Goal: Task Accomplishment & Management: Use online tool/utility

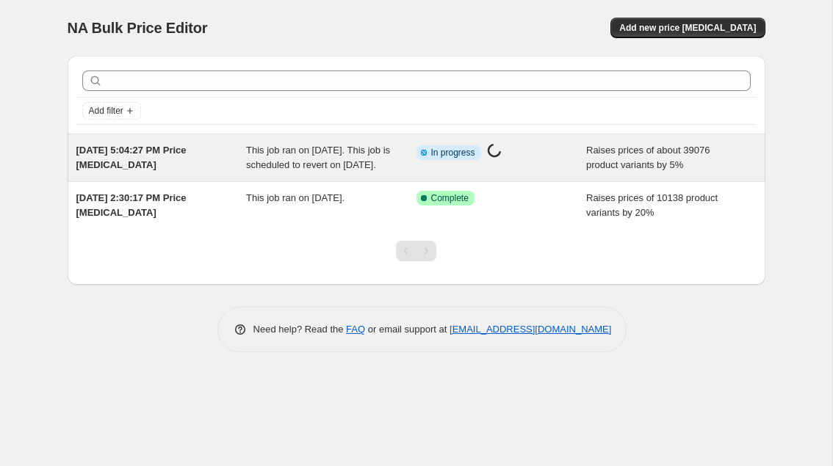
click at [281, 145] on span "This job ran on [DATE]. This job is scheduled to revert on [DATE]." at bounding box center [318, 158] width 144 height 26
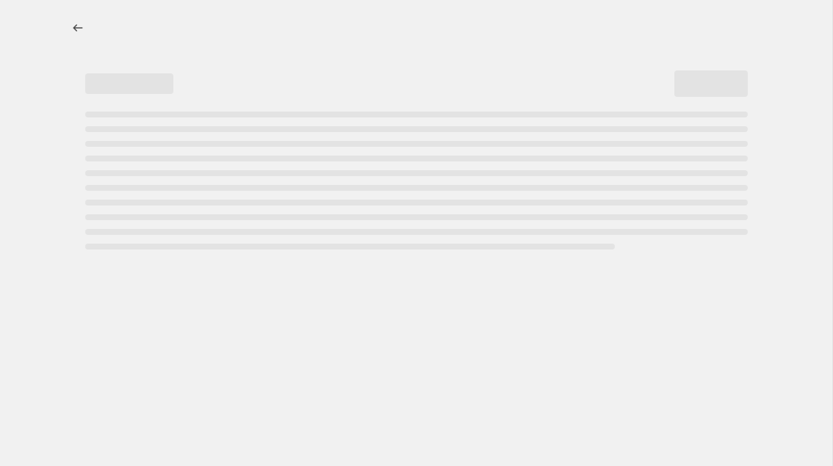
select select "percentage"
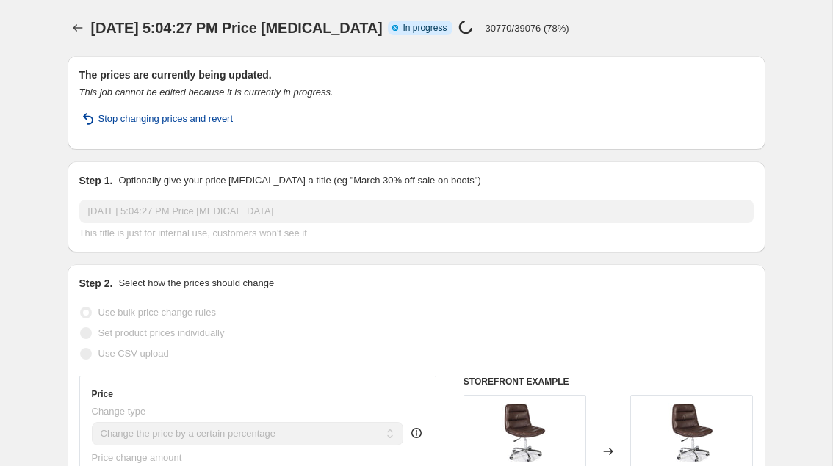
click at [227, 120] on span "Stop changing prices and revert" at bounding box center [165, 119] width 135 height 15
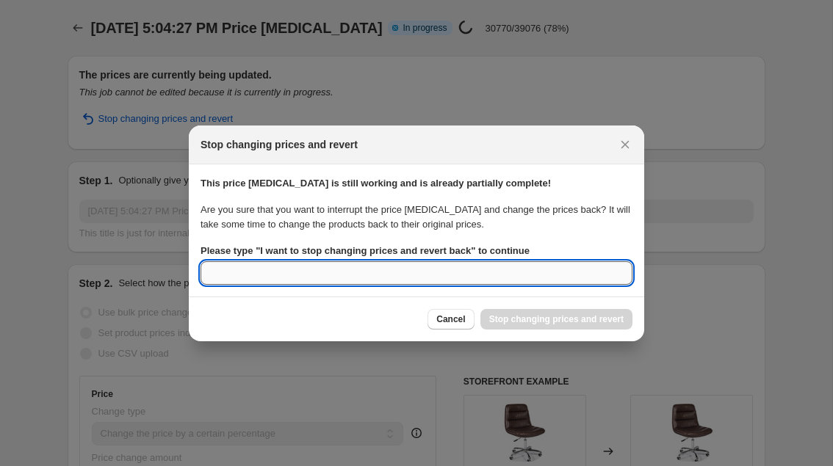
click at [321, 266] on input "Please type " I want to stop changing prices and revert back " to continue" at bounding box center [417, 274] width 432 height 24
click at [336, 275] on input "Please type " I want to stop changing prices and revert back " to continue" at bounding box center [417, 274] width 432 height 24
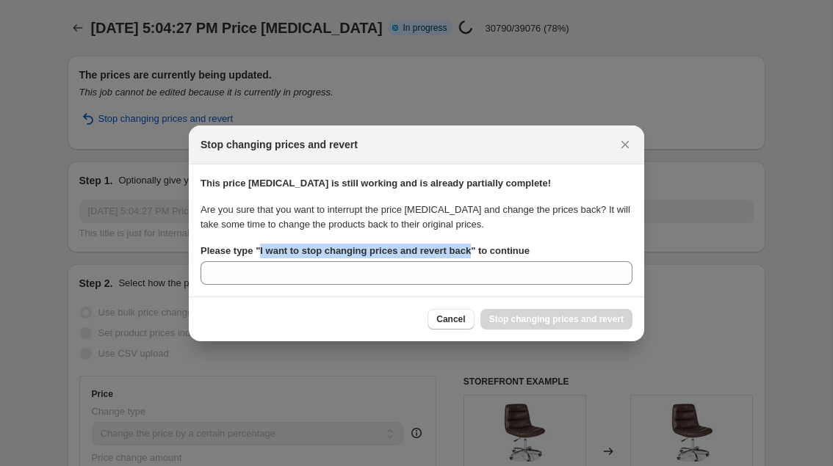
drag, startPoint x: 260, startPoint y: 251, endPoint x: 474, endPoint y: 248, distance: 213.8
click at [474, 248] on b "Please type " I want to stop changing prices and revert back " to continue" at bounding box center [365, 250] width 329 height 11
copy b "I want to stop changing prices and revert back"
click at [430, 290] on section "This price [MEDICAL_DATA] is still working and is already partially complete! A…" at bounding box center [416, 231] width 455 height 132
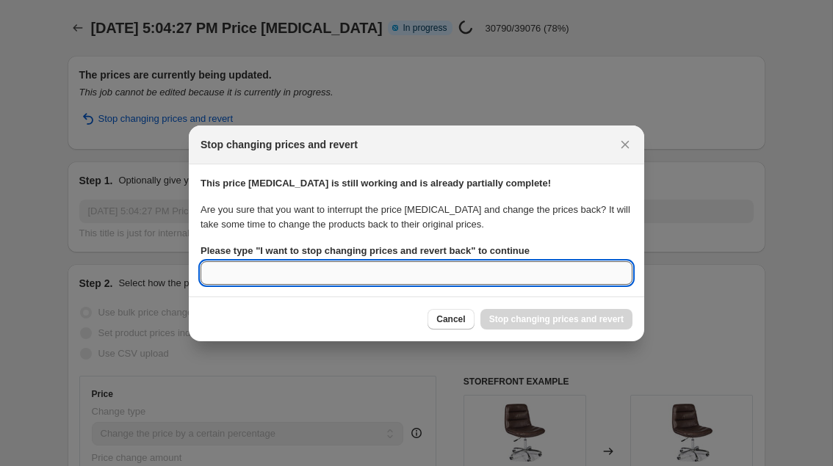
click at [418, 277] on input "Please type " I want to stop changing prices and revert back " to continue" at bounding box center [417, 274] width 432 height 24
paste input "I want to stop changing prices and revert back"
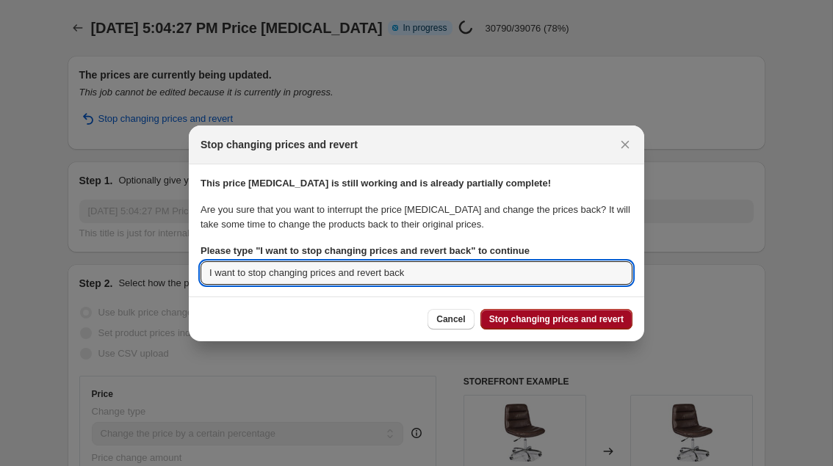
type input "I want to stop changing prices and revert back"
click at [547, 320] on span "Stop changing prices and revert" at bounding box center [556, 320] width 134 height 12
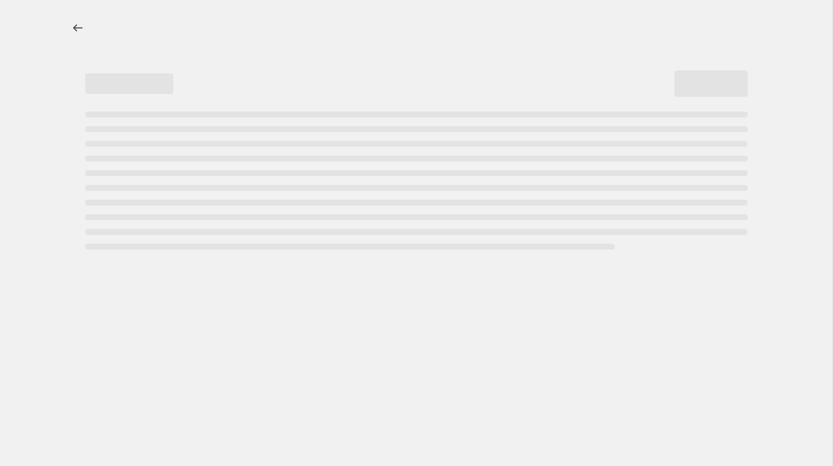
select select "percentage"
